Goal: Information Seeking & Learning: Learn about a topic

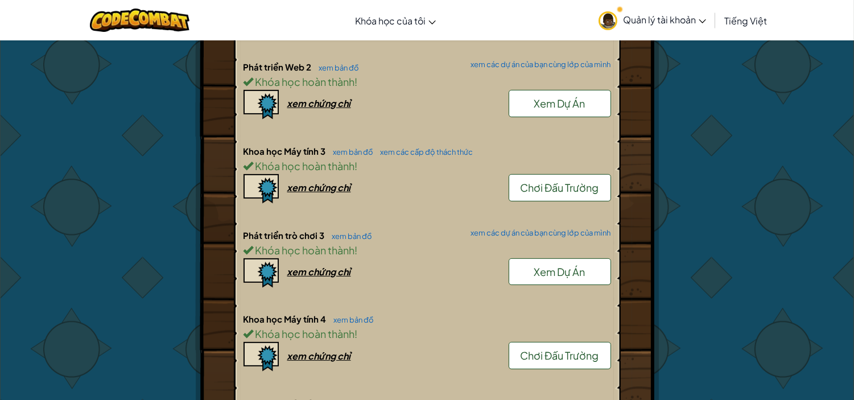
scroll to position [1011, 0]
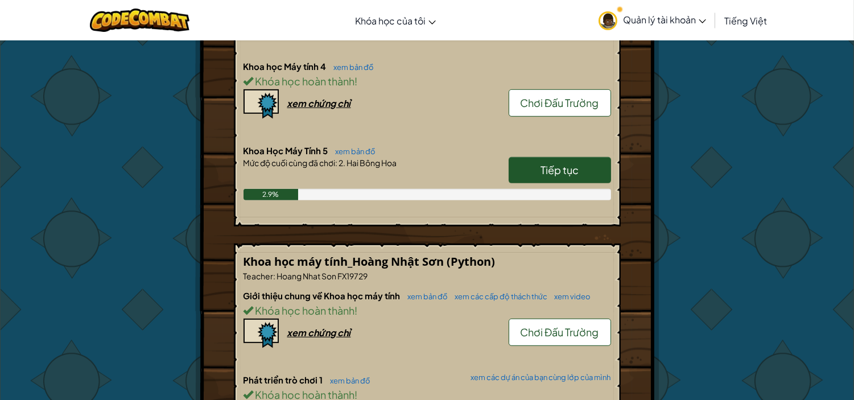
click at [525, 172] on link "Tiếp tục" at bounding box center [559, 170] width 102 height 26
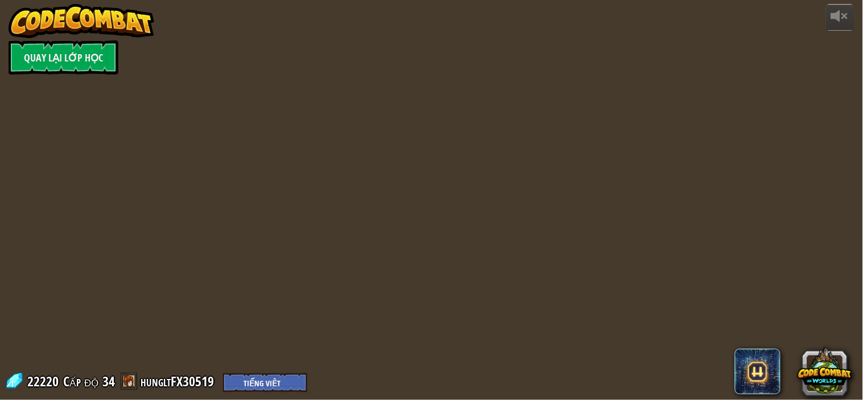
select select "vi"
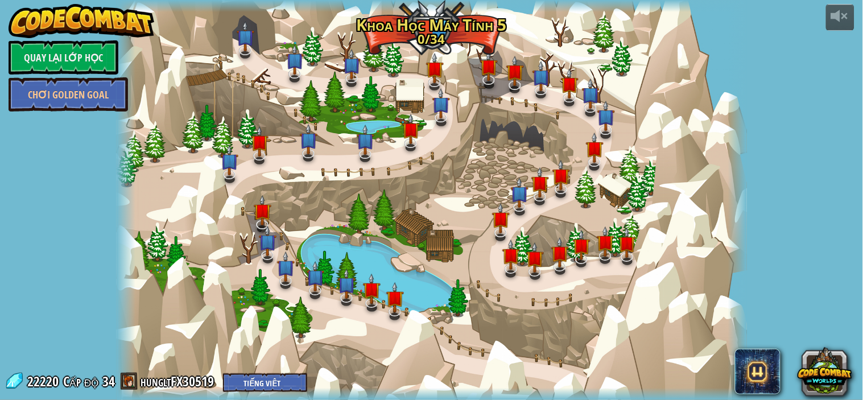
select select "vi"
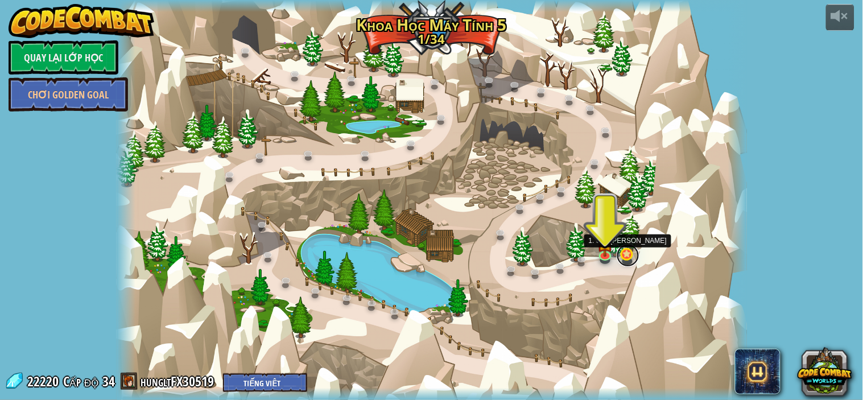
click at [629, 254] on link at bounding box center [627, 255] width 23 height 23
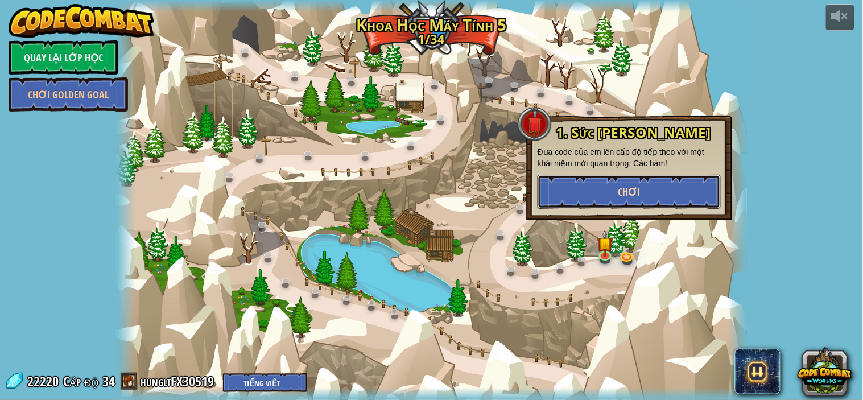
click at [615, 188] on button "Chơi" at bounding box center [628, 192] width 183 height 34
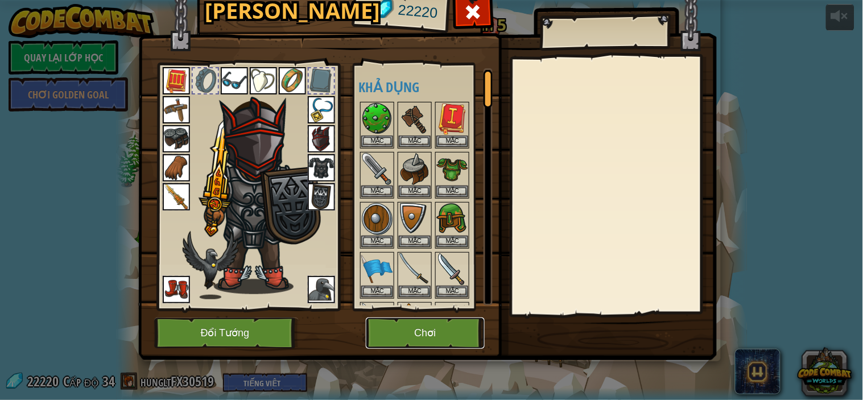
click at [431, 326] on button "Chơi" at bounding box center [425, 332] width 119 height 31
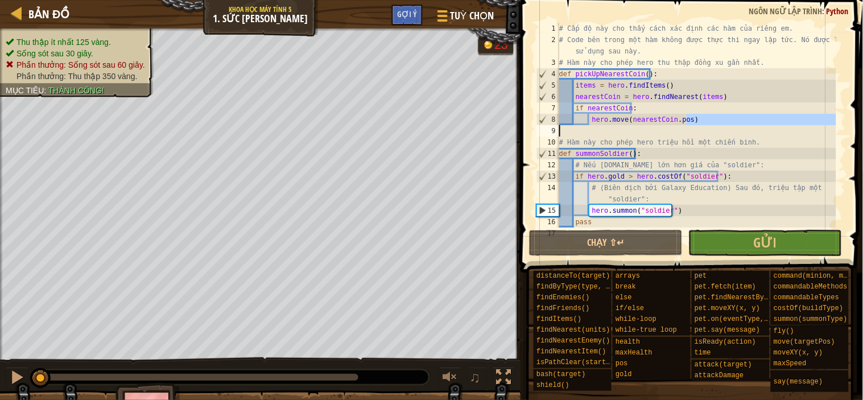
drag, startPoint x: 695, startPoint y: 117, endPoint x: 696, endPoint y: 135, distance: 18.2
click at [696, 135] on div "# Cấp độ này cho thấy cách xác định các hàm của riêng em. # Code bên trong một …" at bounding box center [696, 136] width 279 height 227
click at [582, 72] on div "# Cấp độ này cho thấy cách xác định các hàm của riêng em. # Code bên trong một …" at bounding box center [696, 136] width 279 height 227
click at [610, 154] on div "# Cấp độ này cho thấy cách xác định các hàm của riêng em. # Code bên trong một …" at bounding box center [696, 136] width 279 height 227
drag, startPoint x: 639, startPoint y: 152, endPoint x: 603, endPoint y: 148, distance: 36.1
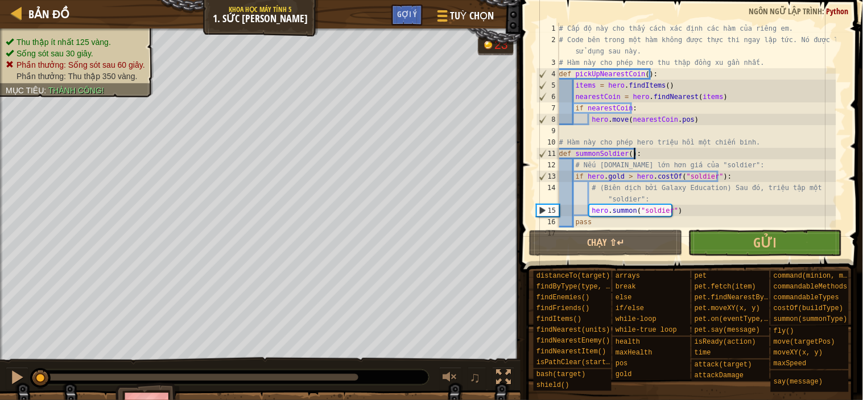
click at [605, 148] on div "# Cấp độ này cho thấy cách xác định các hàm của riêng em. # Code bên trong một …" at bounding box center [696, 136] width 279 height 227
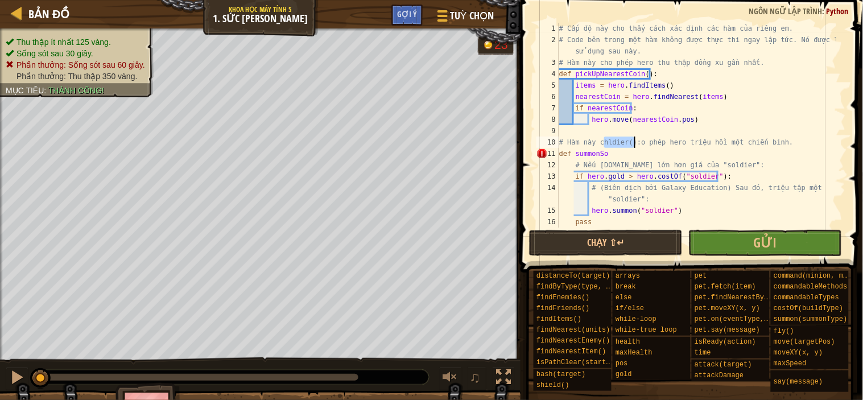
paste textarea "commandSoldiers"
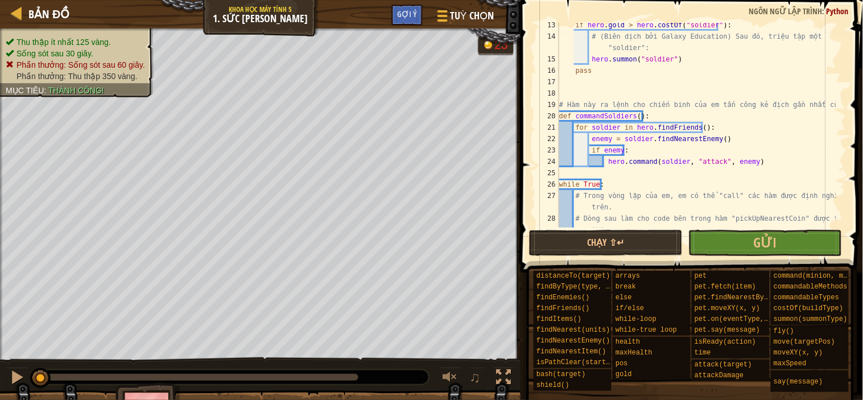
scroll to position [151, 0]
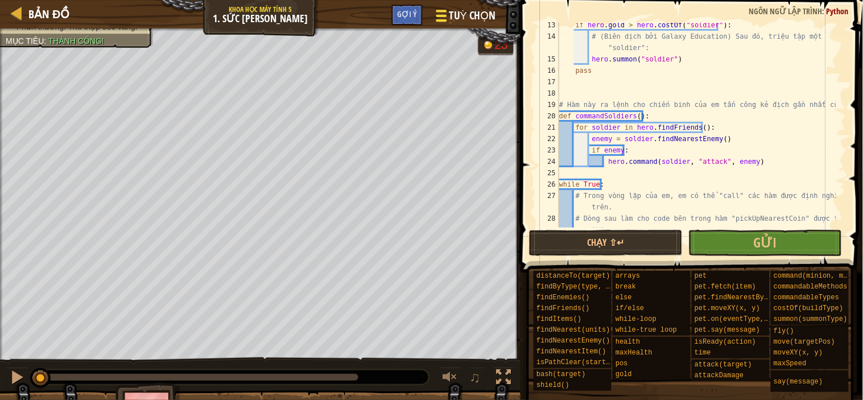
click at [454, 10] on span "Tuỳ chọn" at bounding box center [472, 15] width 46 height 15
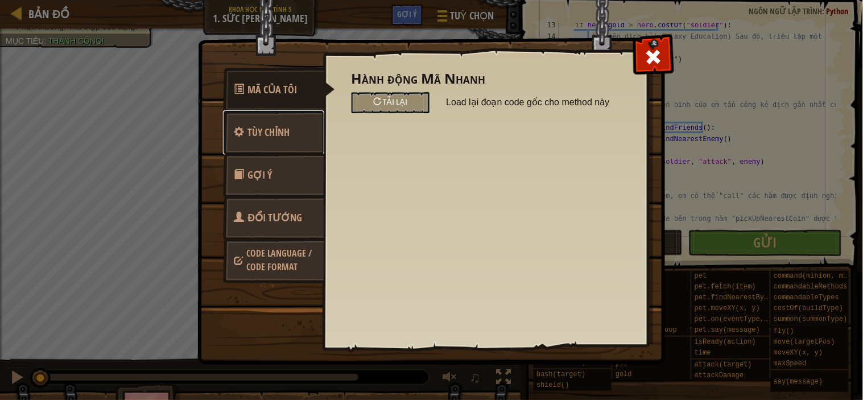
click at [288, 138] on span "Tùy chỉnh" at bounding box center [269, 132] width 42 height 14
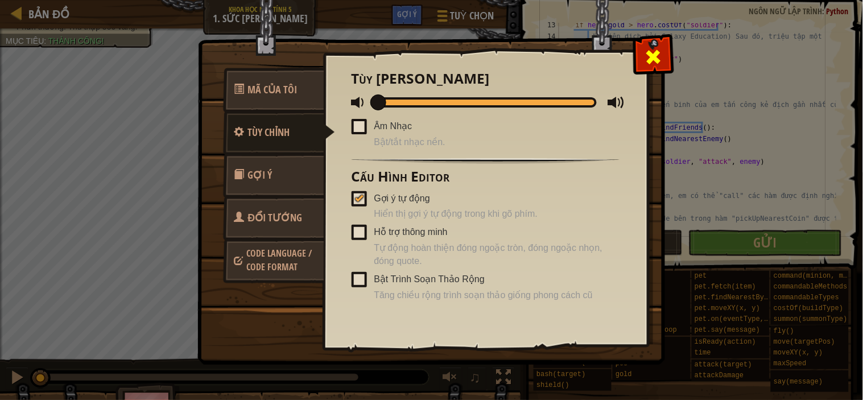
click at [644, 63] on div at bounding box center [653, 54] width 36 height 36
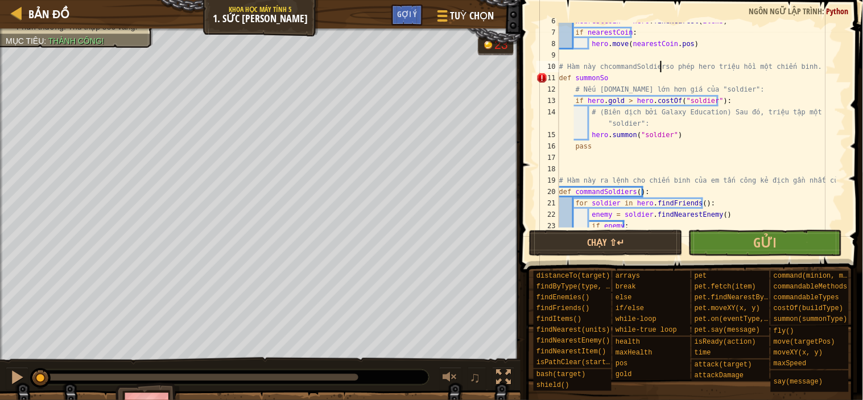
scroll to position [0, 0]
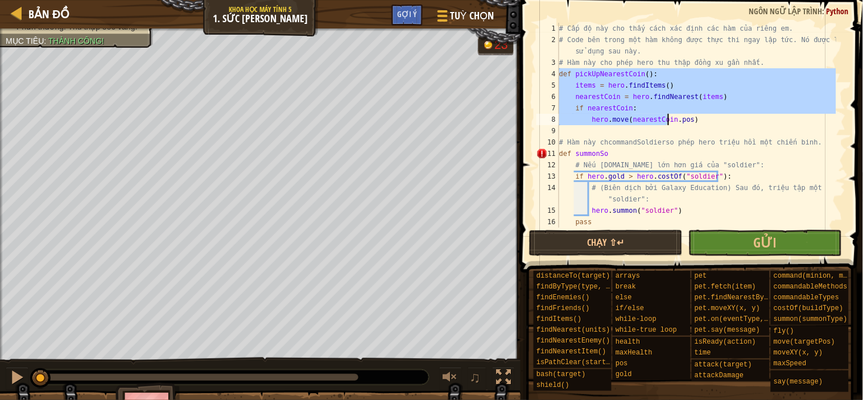
drag, startPoint x: 560, startPoint y: 70, endPoint x: 690, endPoint y: 122, distance: 140.4
click at [690, 122] on div "# Cấp độ này cho thấy cách xác định các hàm của riêng em. # Code bên trong một …" at bounding box center [696, 136] width 279 height 227
paste textarea "commandSoldiers"
type textarea "commandSoldiers"
